Goal: Task Accomplishment & Management: Manage account settings

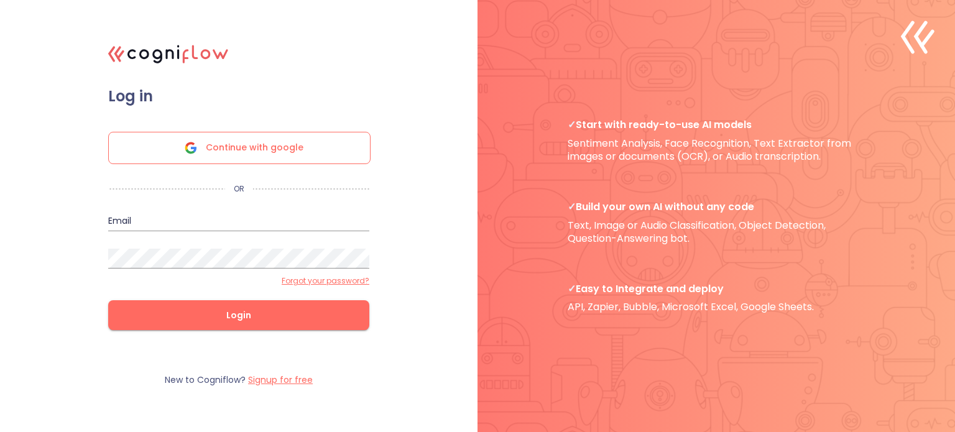
click at [266, 155] on span "Continue with google" at bounding box center [255, 147] width 98 height 31
click at [255, 152] on span "Continue with google" at bounding box center [255, 147] width 98 height 31
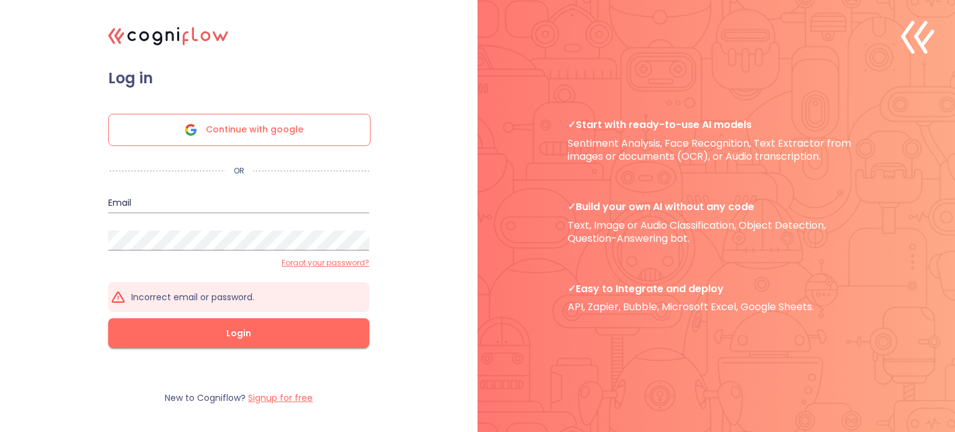
click at [249, 134] on span "Continue with google" at bounding box center [255, 129] width 98 height 31
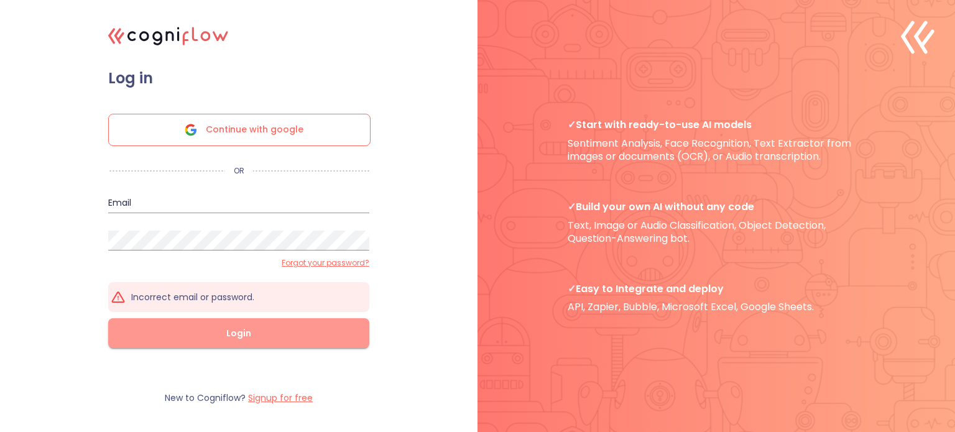
click at [260, 342] on button "Login" at bounding box center [238, 333] width 261 height 30
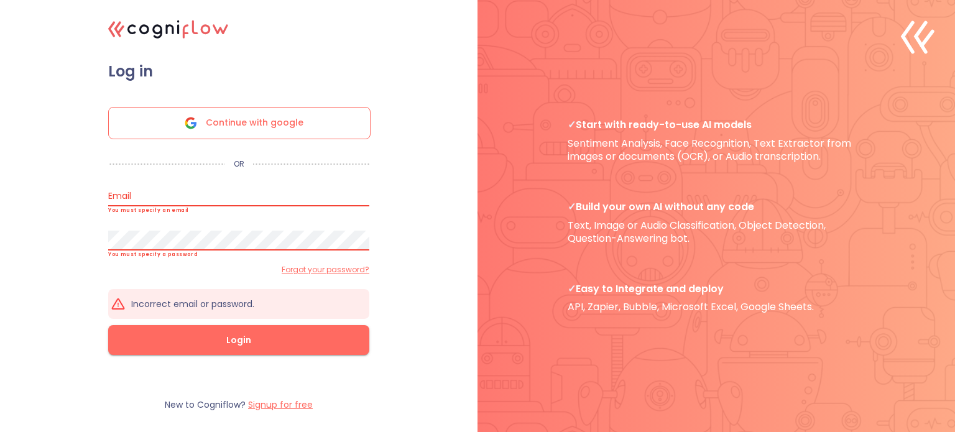
click at [244, 154] on form "Log in Continue with google OR Email You must specify an email Password You mus…" at bounding box center [238, 221] width 311 height 318
click at [237, 122] on span "Continue with google" at bounding box center [255, 123] width 98 height 31
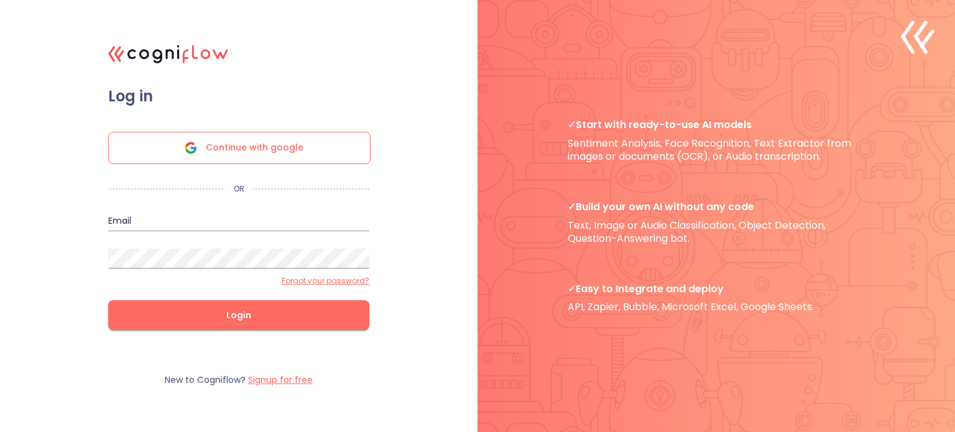
click at [279, 383] on label "Signup for free" at bounding box center [280, 380] width 65 height 12
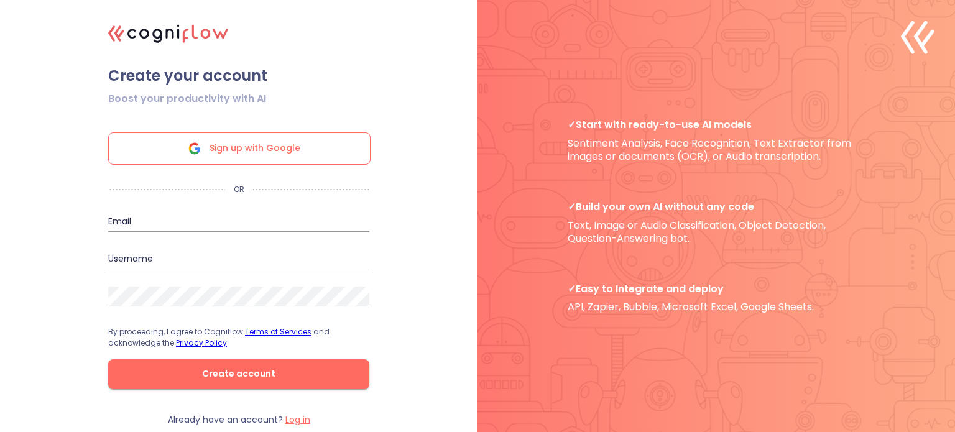
click at [293, 142] on span "Sign up with Google" at bounding box center [255, 148] width 91 height 31
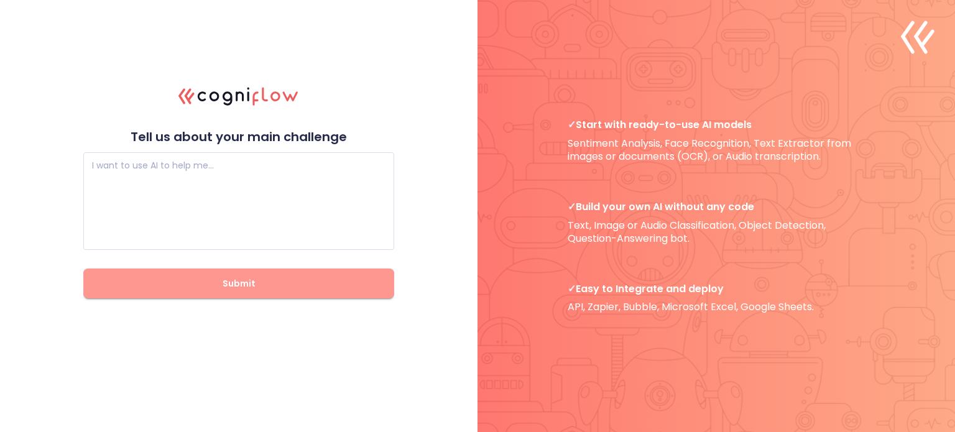
click at [285, 281] on span "Submit" at bounding box center [238, 284] width 271 height 16
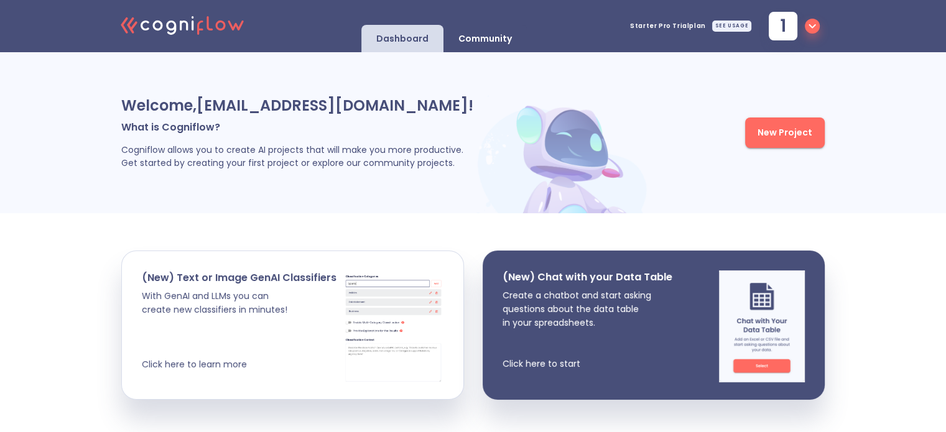
click at [809, 27] on icon "button" at bounding box center [811, 26] width 15 height 15
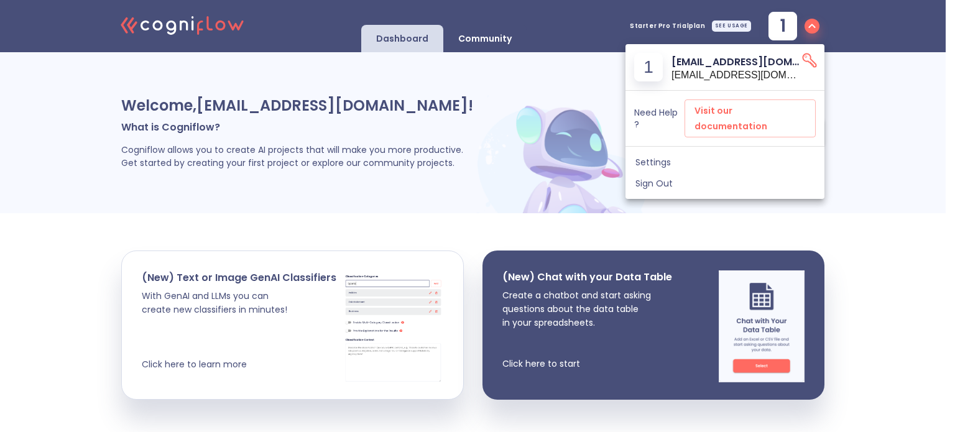
click at [674, 178] on span "Sign Out" at bounding box center [724, 183] width 179 height 11
